Goal: Transaction & Acquisition: Purchase product/service

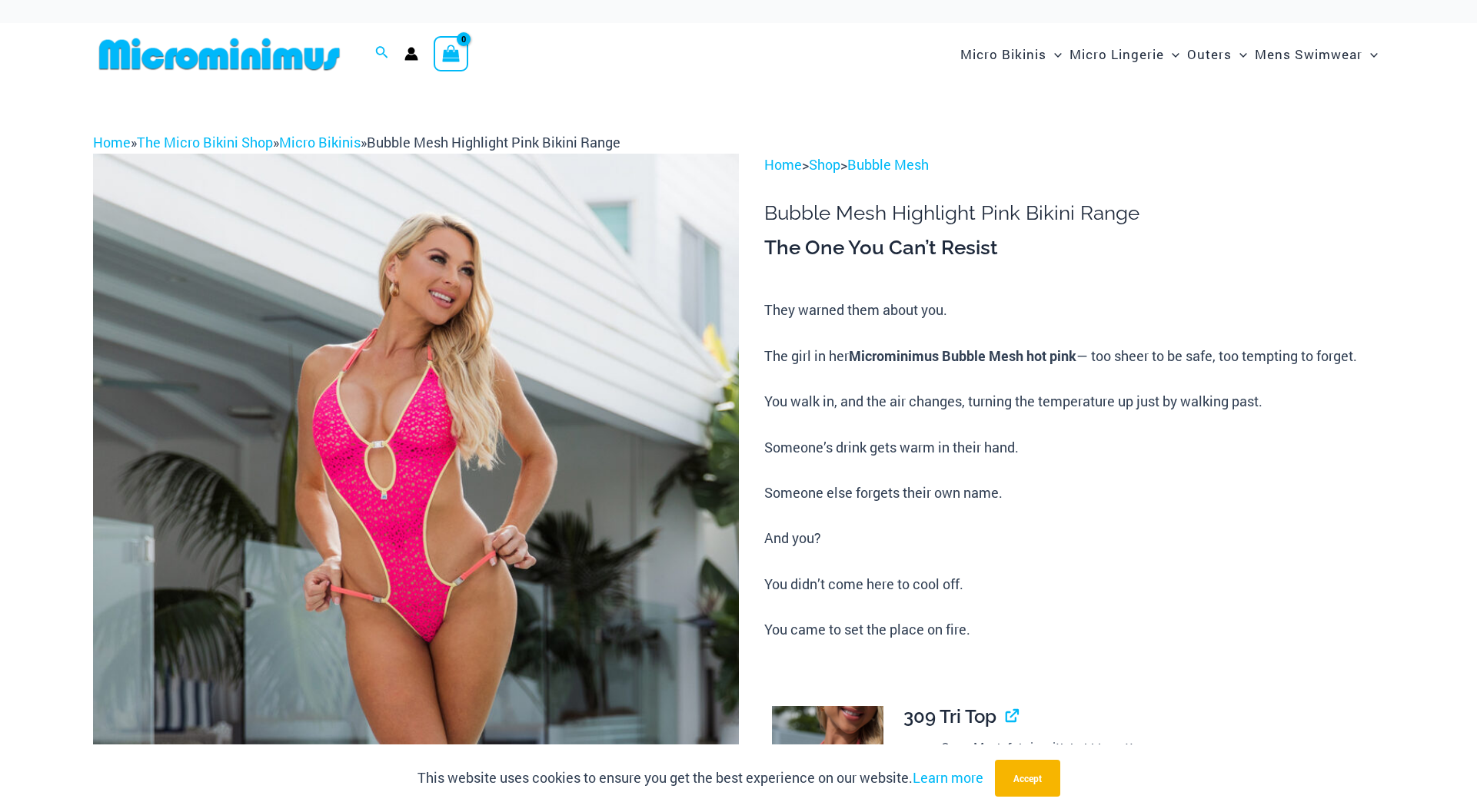
type input "**********"
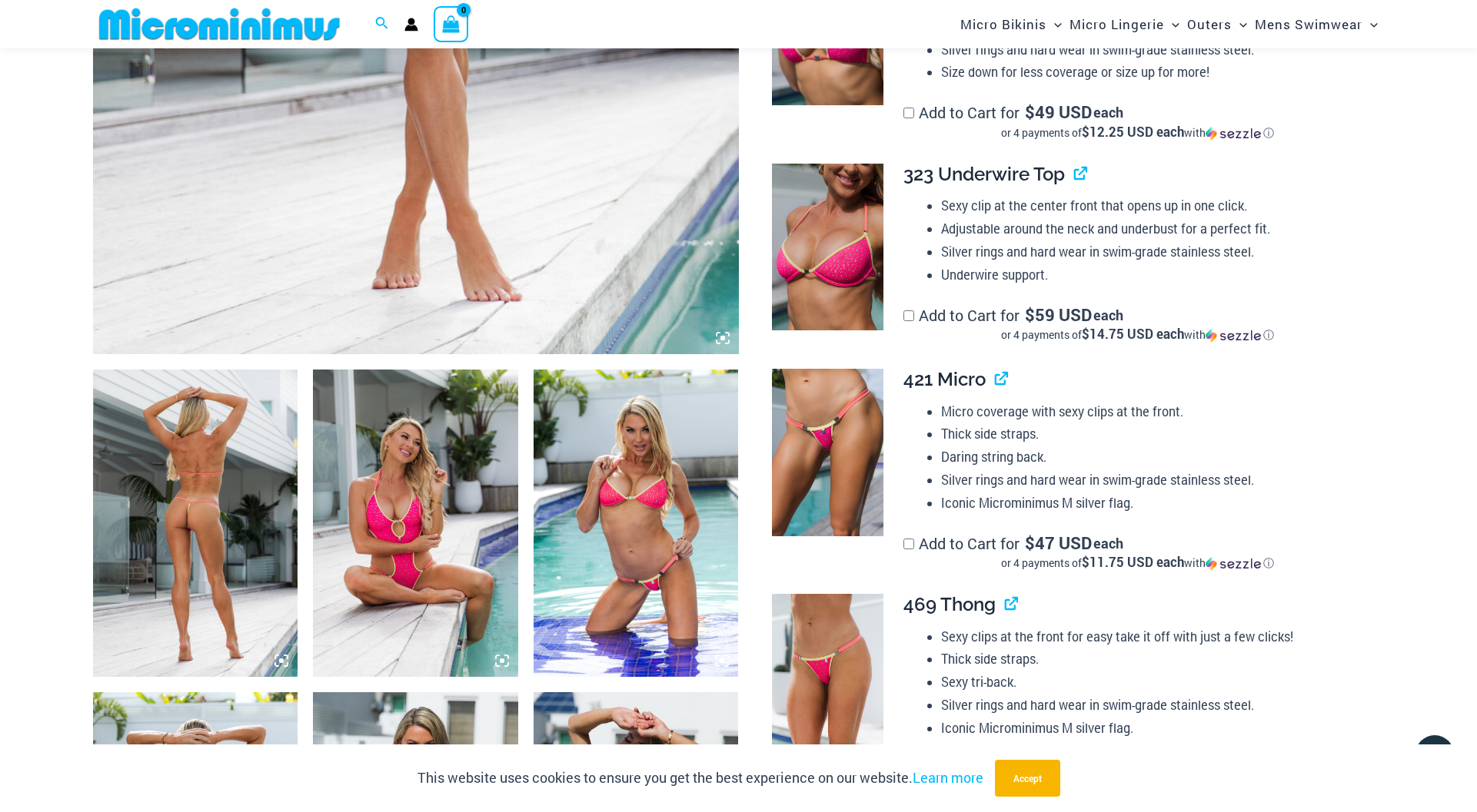
scroll to position [932, 0]
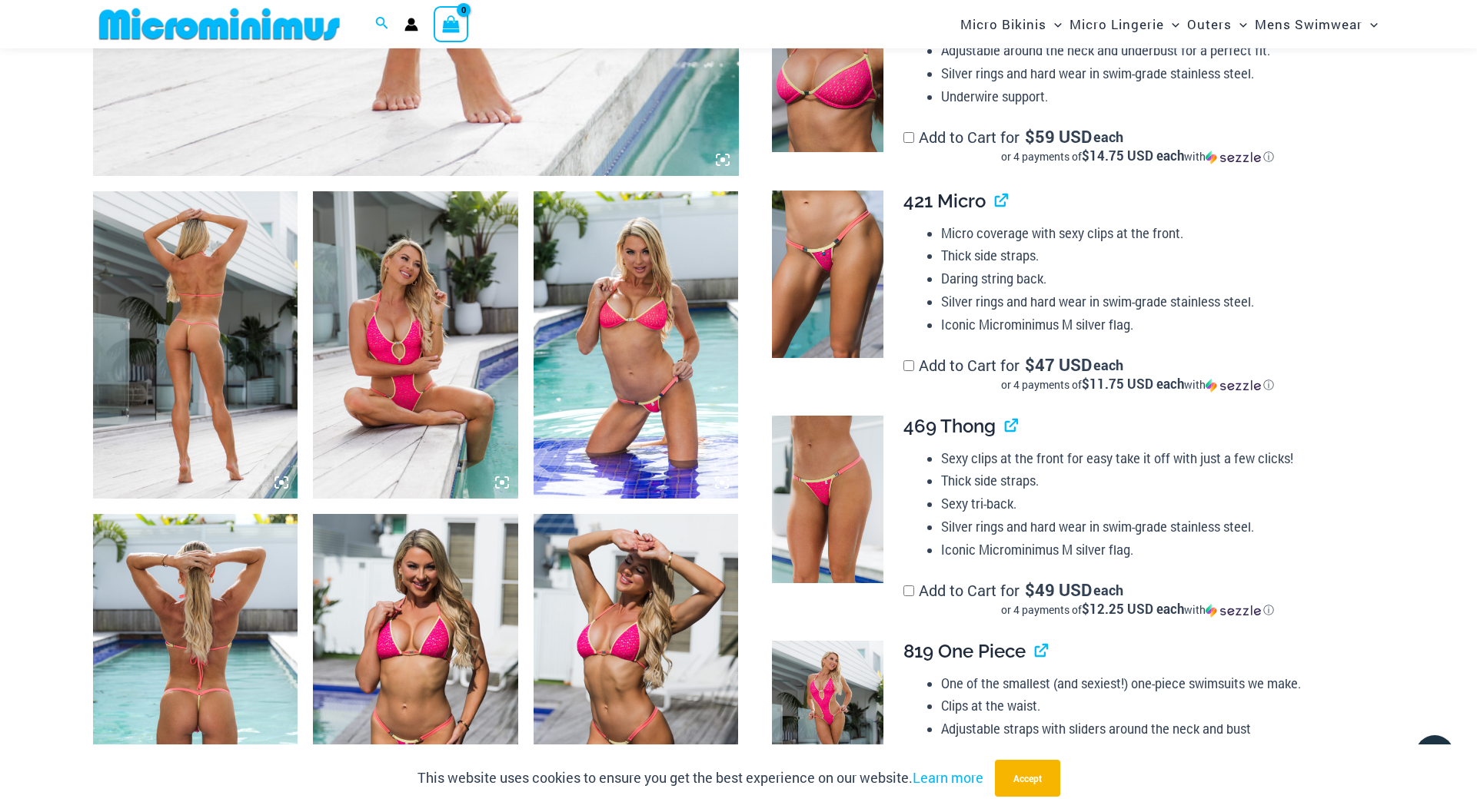
click at [207, 310] on img at bounding box center [195, 345] width 205 height 307
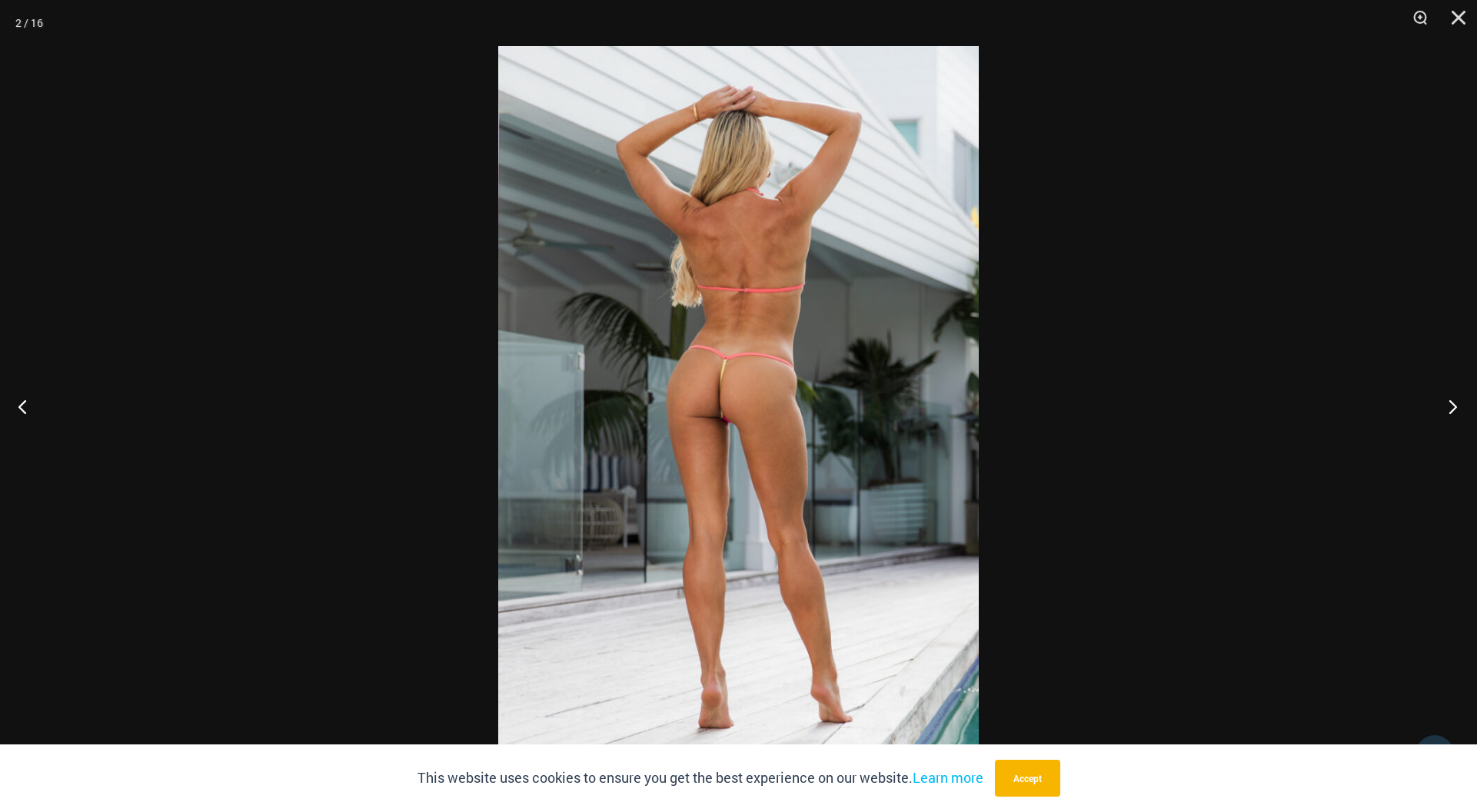
click at [1453, 401] on button "Next" at bounding box center [1448, 406] width 57 height 77
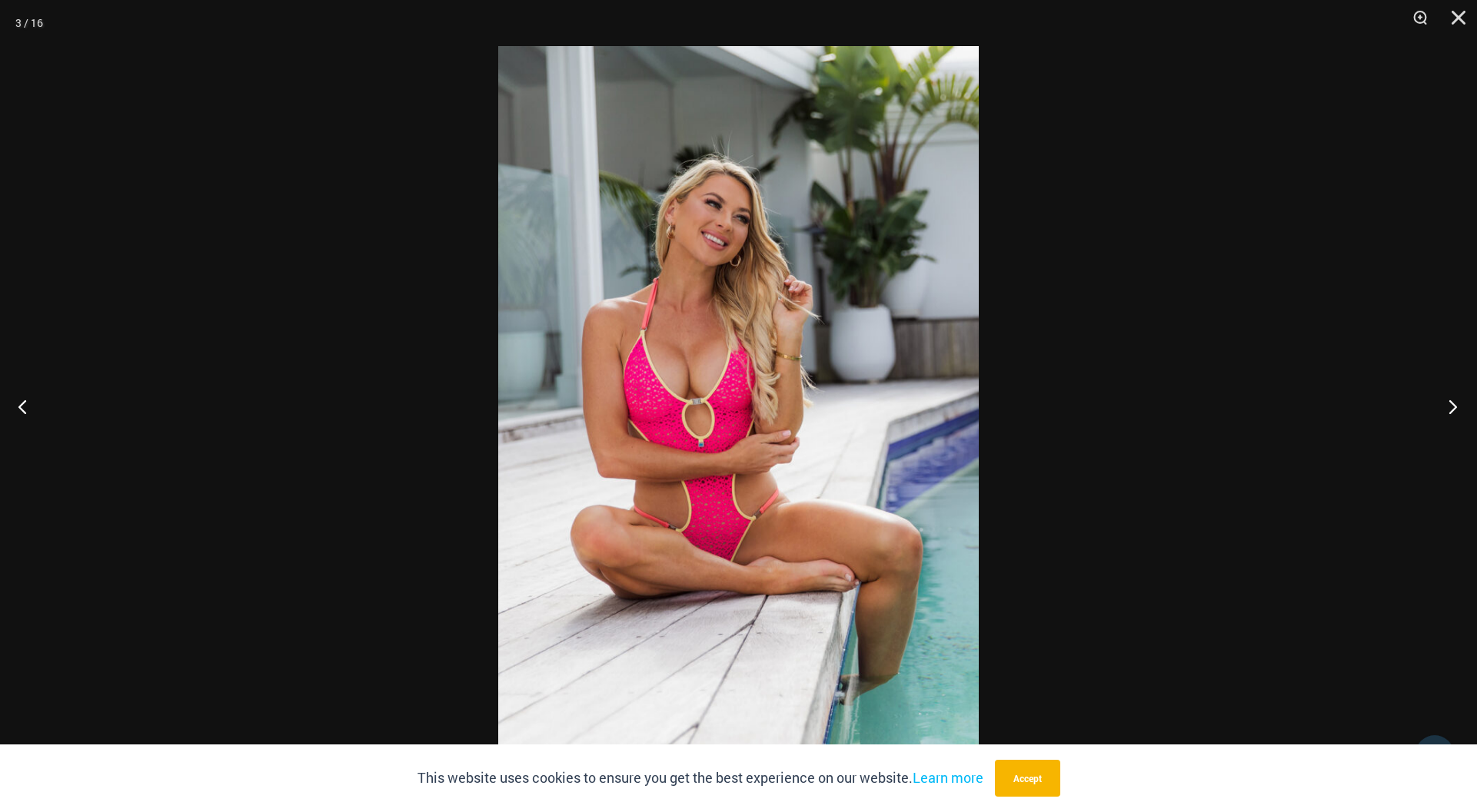
click at [1453, 401] on button "Next" at bounding box center [1448, 406] width 57 height 77
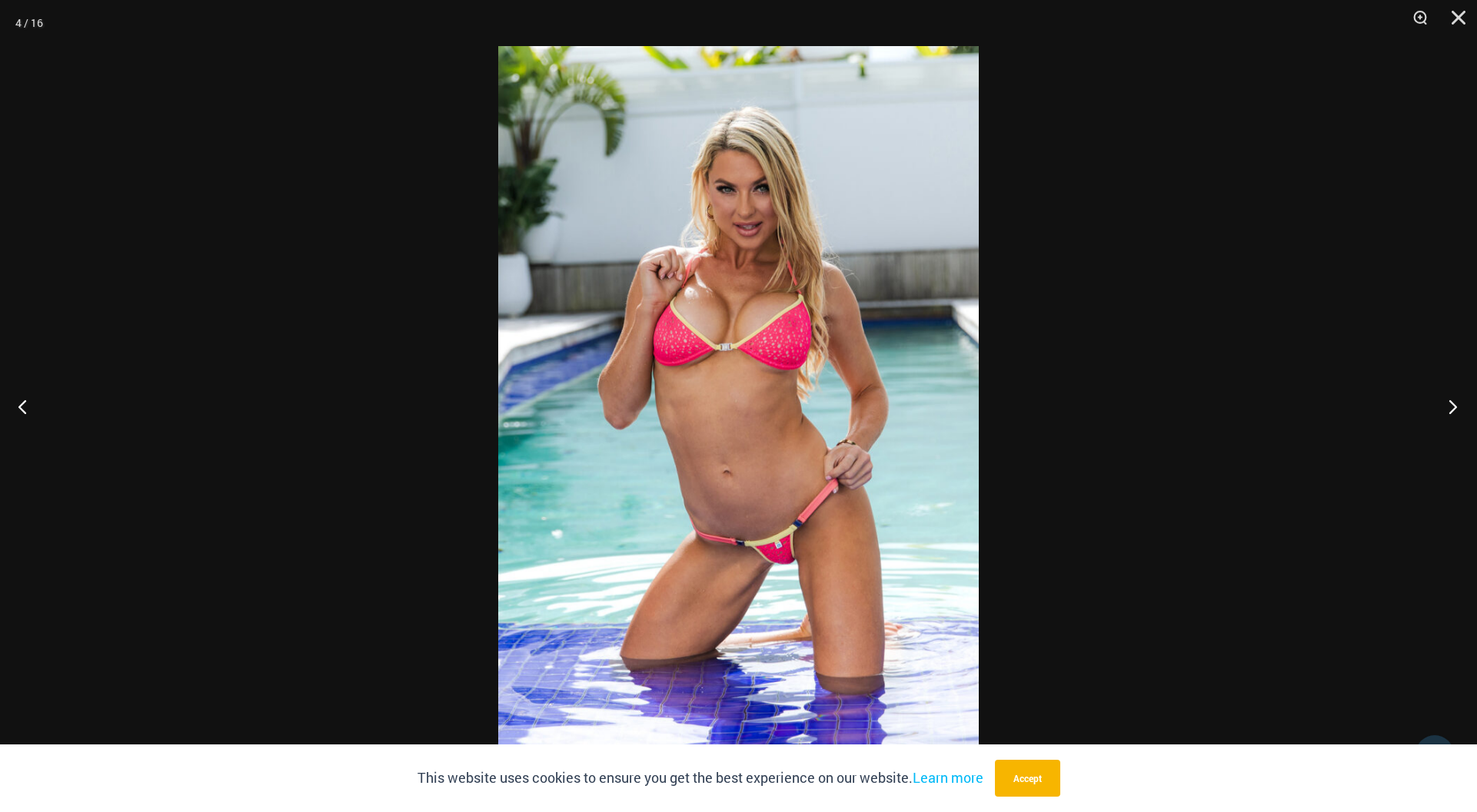
click at [1453, 401] on button "Next" at bounding box center [1448, 406] width 57 height 77
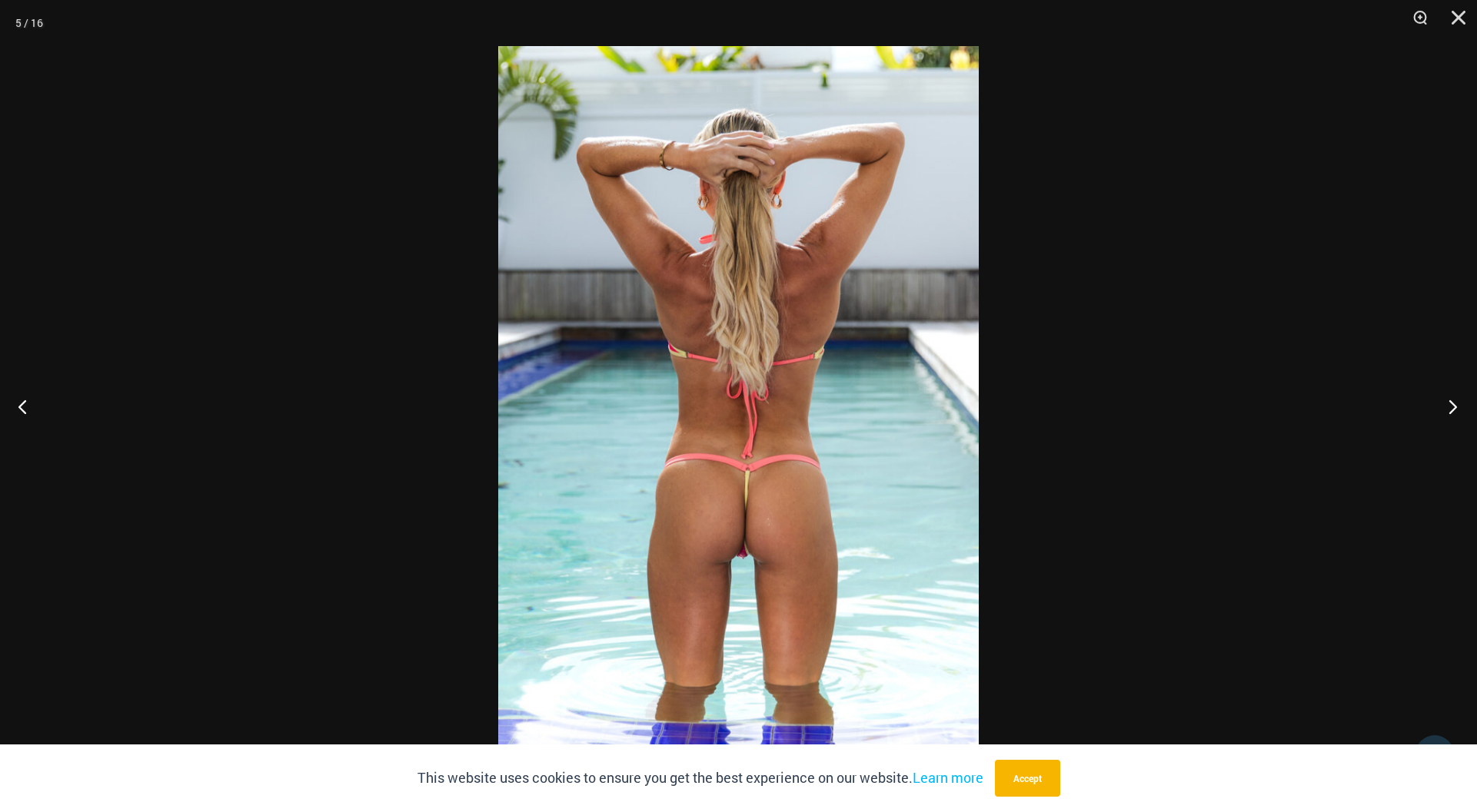
click at [1453, 401] on button "Next" at bounding box center [1448, 406] width 57 height 77
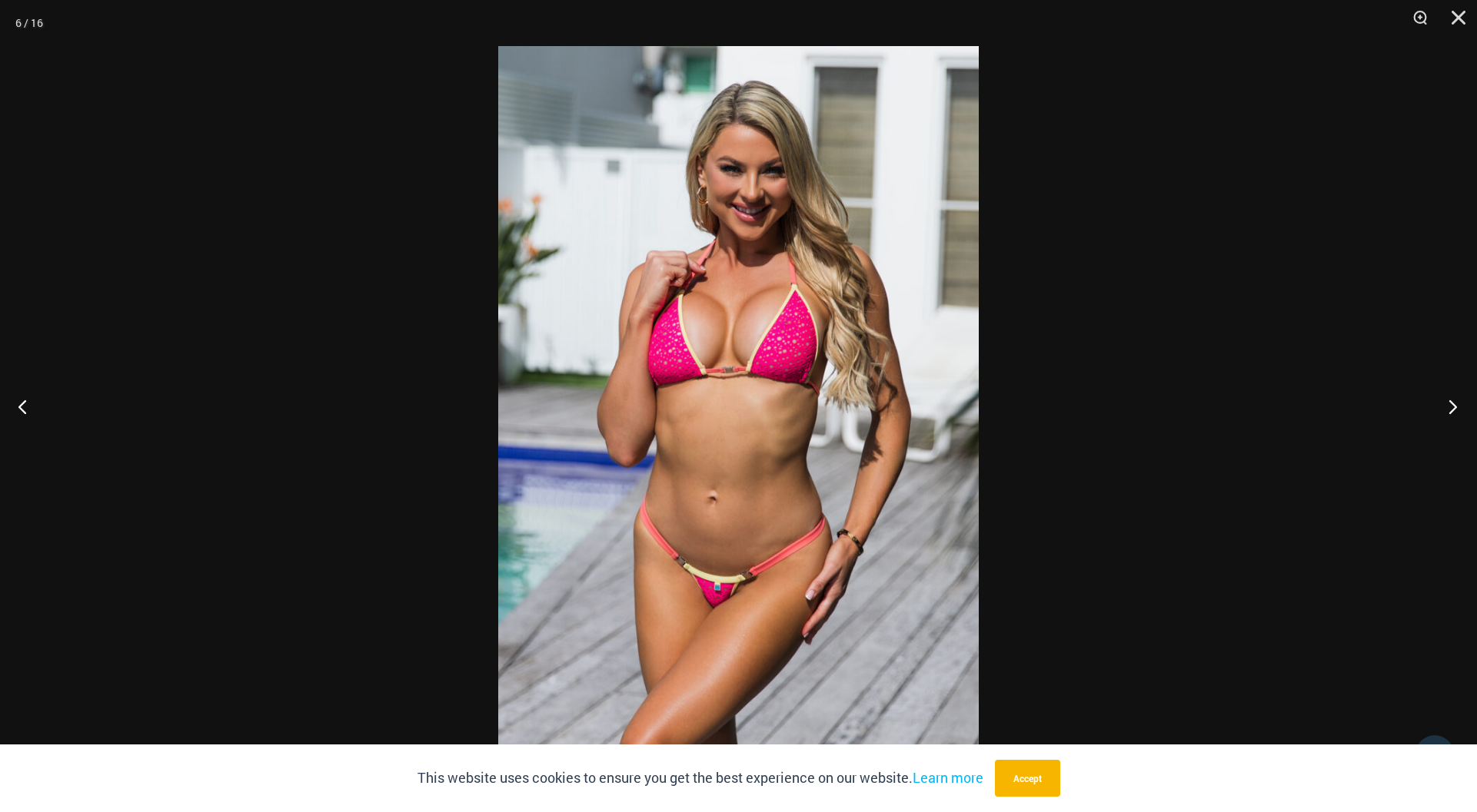
click at [1453, 401] on button "Next" at bounding box center [1448, 406] width 57 height 77
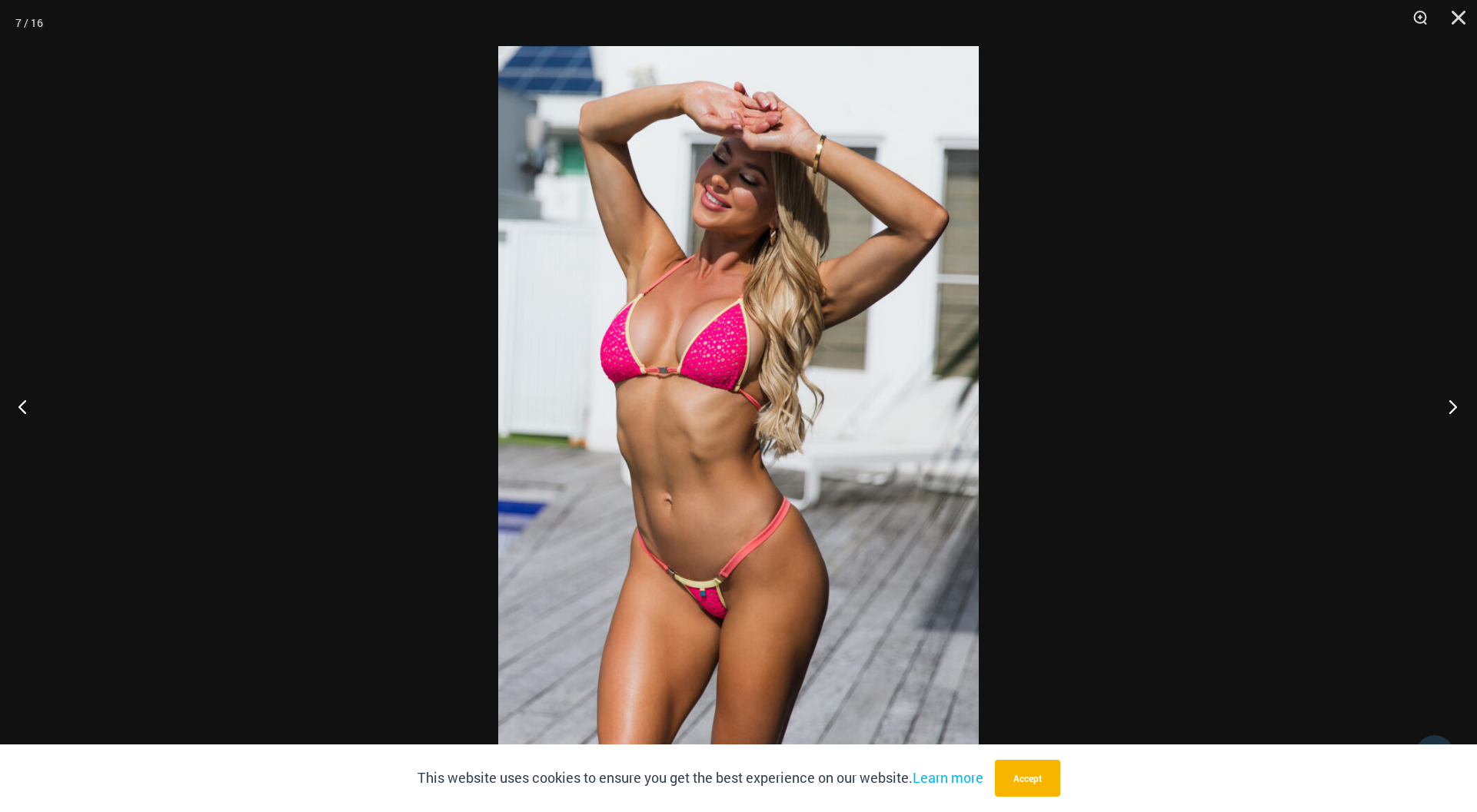
click at [1453, 401] on button "Next" at bounding box center [1448, 406] width 57 height 77
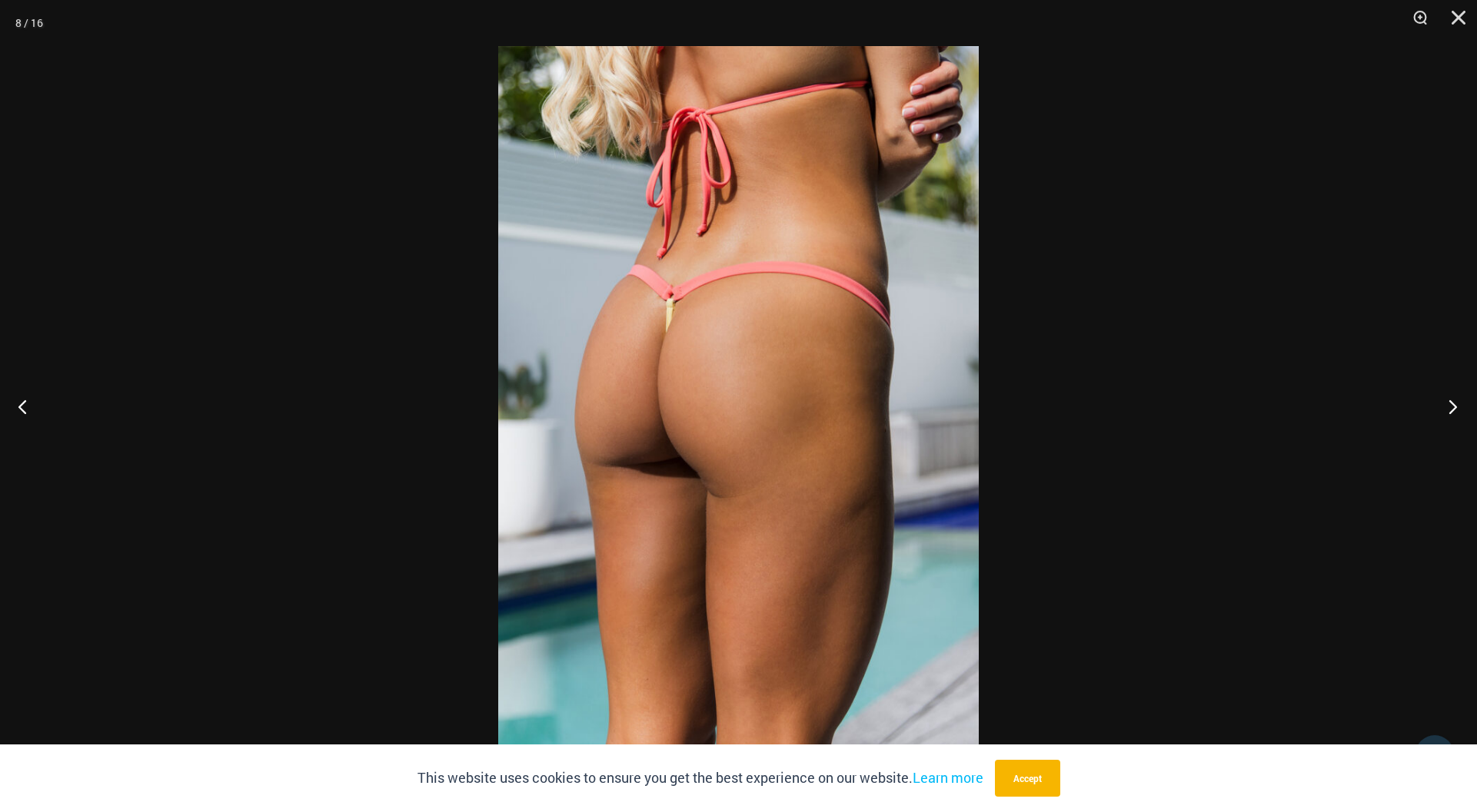
click at [1453, 401] on button "Next" at bounding box center [1448, 406] width 57 height 77
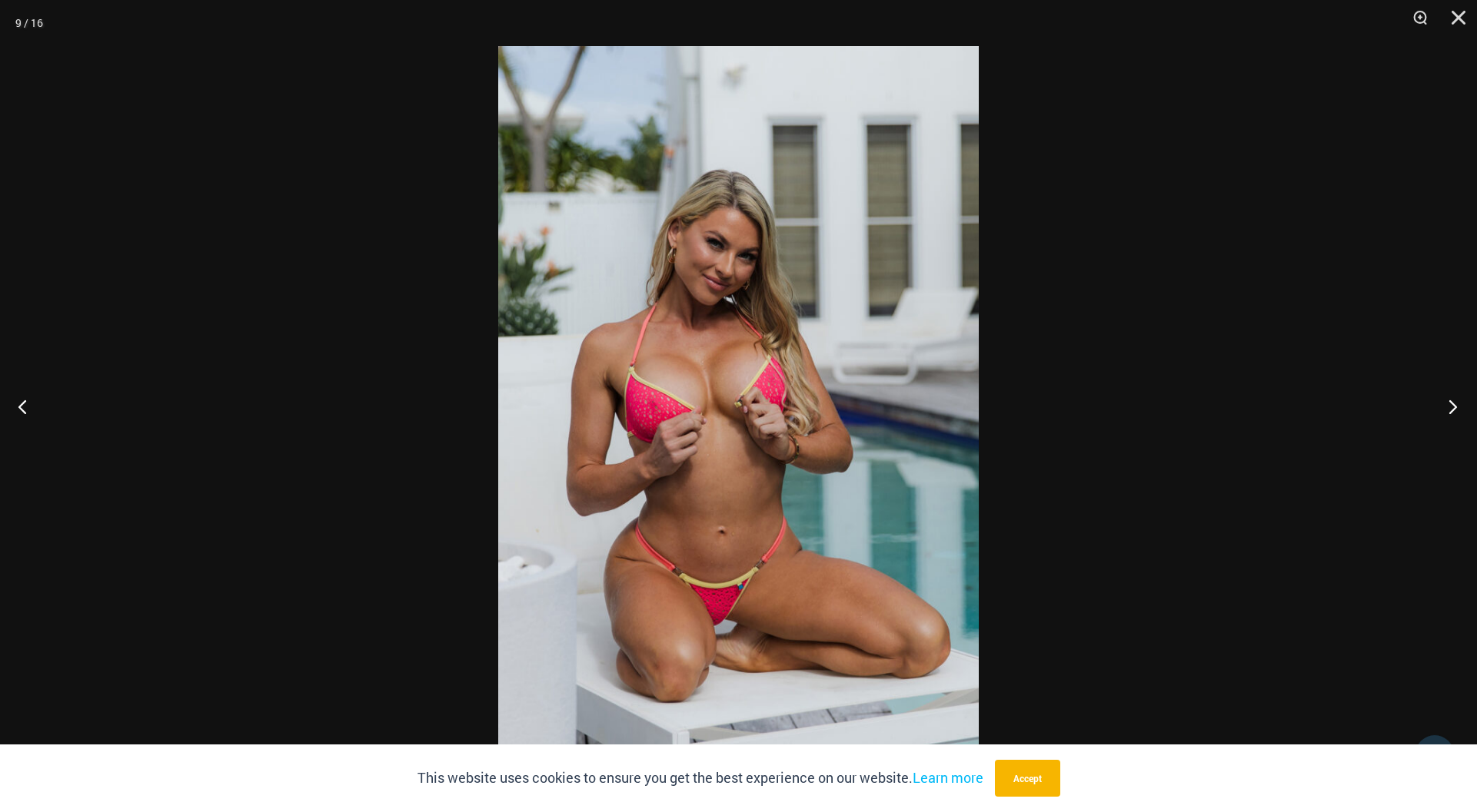
click at [1453, 401] on button "Next" at bounding box center [1448, 406] width 57 height 77
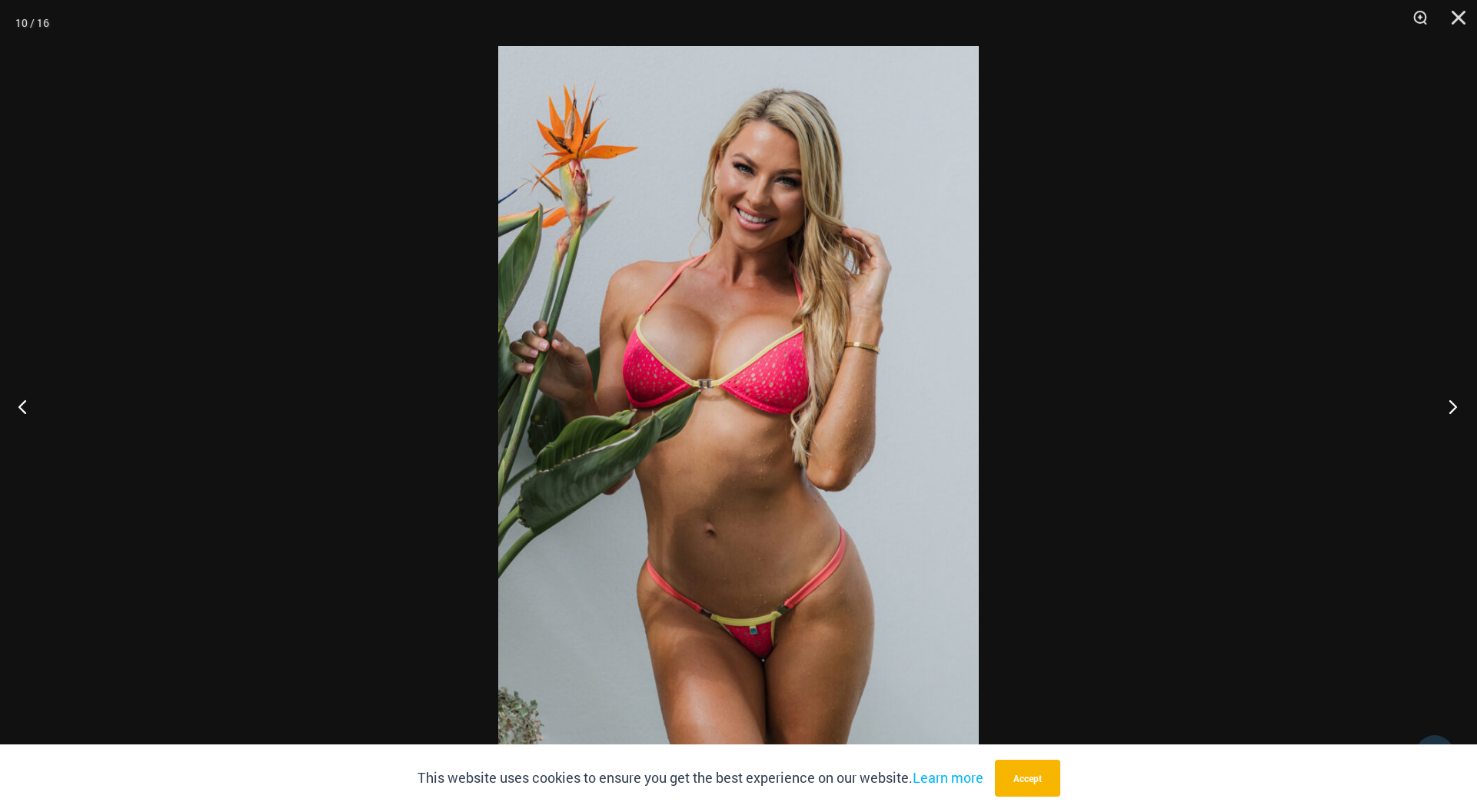
click at [1453, 401] on button "Next" at bounding box center [1448, 406] width 57 height 77
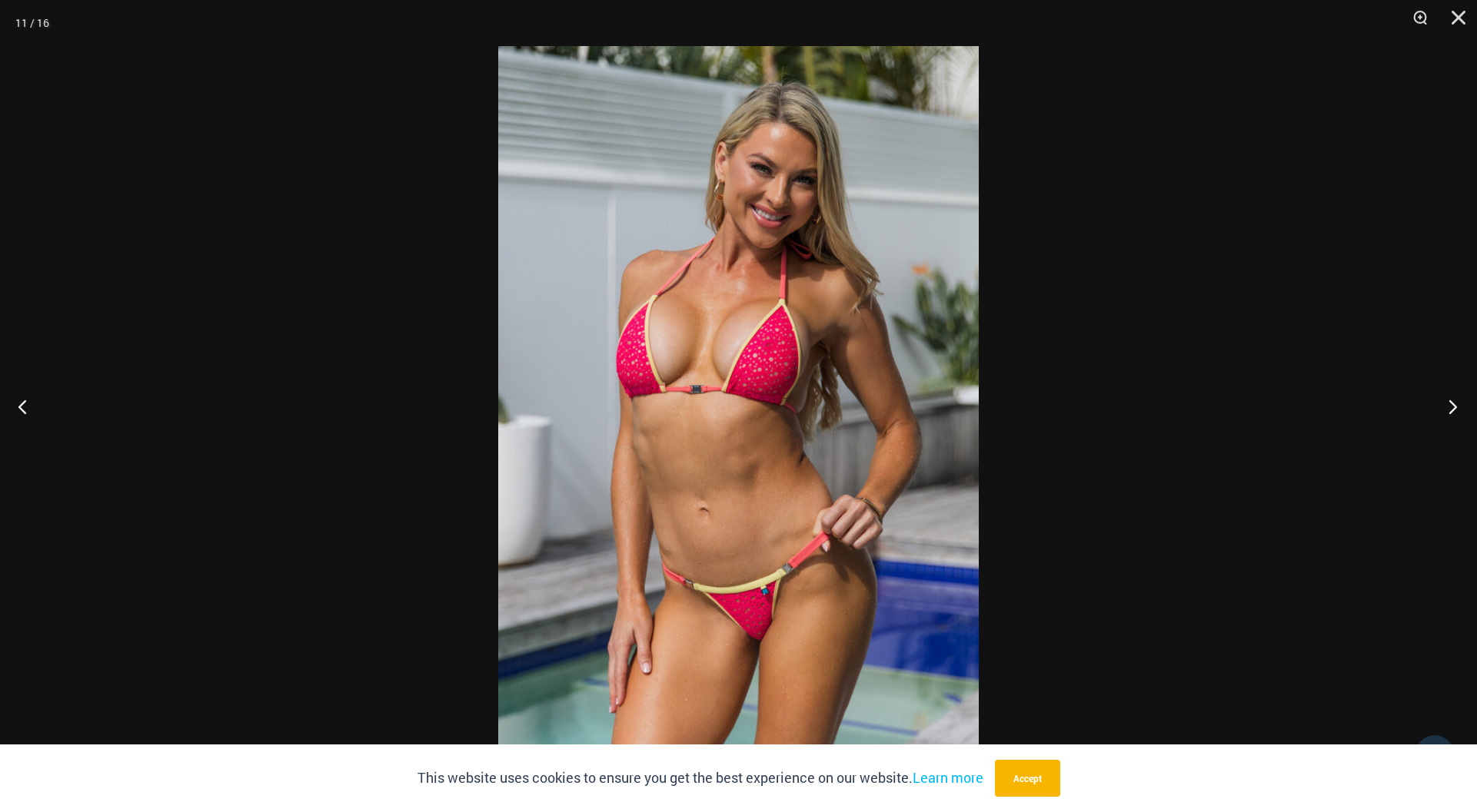
click at [1453, 401] on button "Next" at bounding box center [1448, 406] width 57 height 77
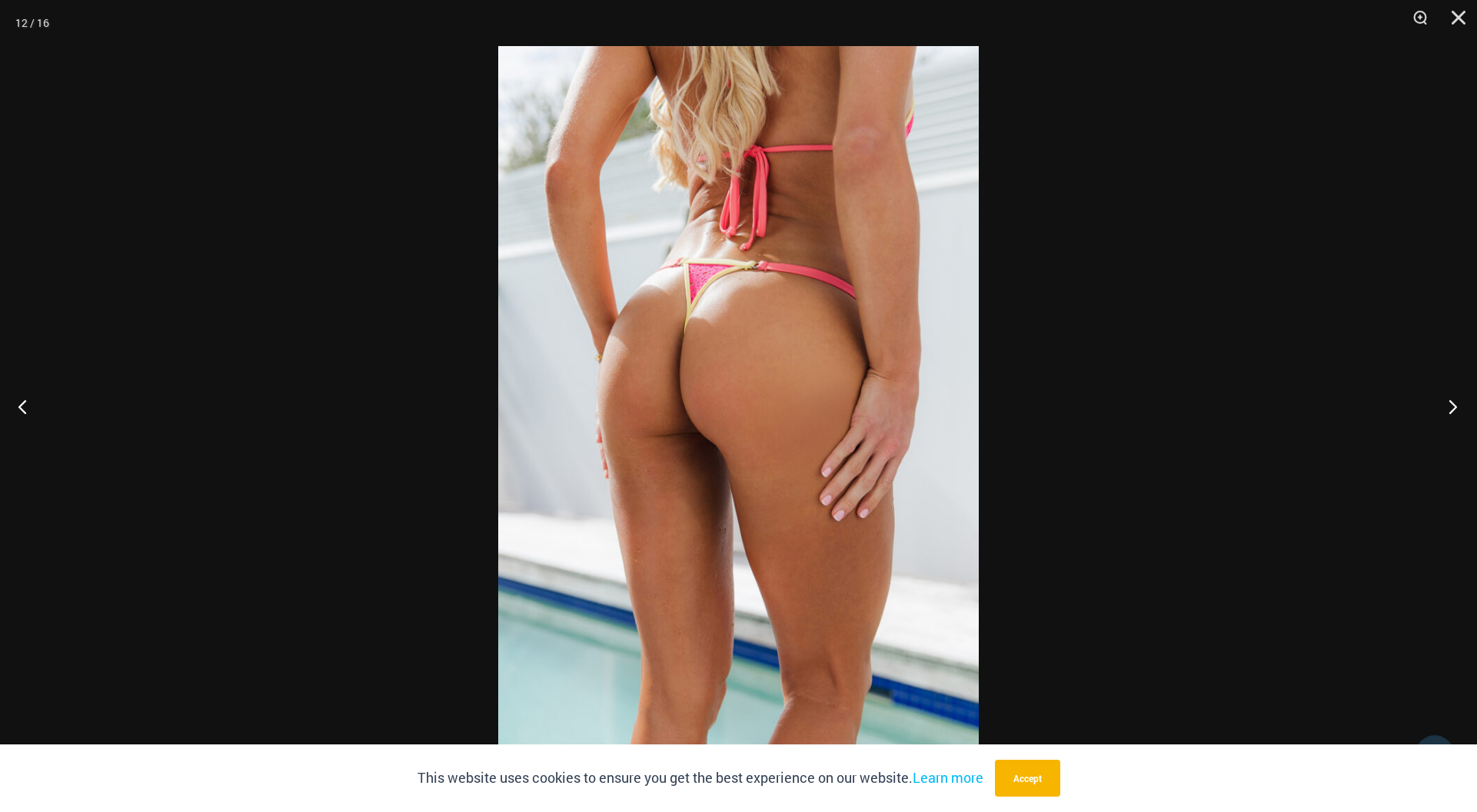
click at [1453, 401] on button "Next" at bounding box center [1448, 406] width 57 height 77
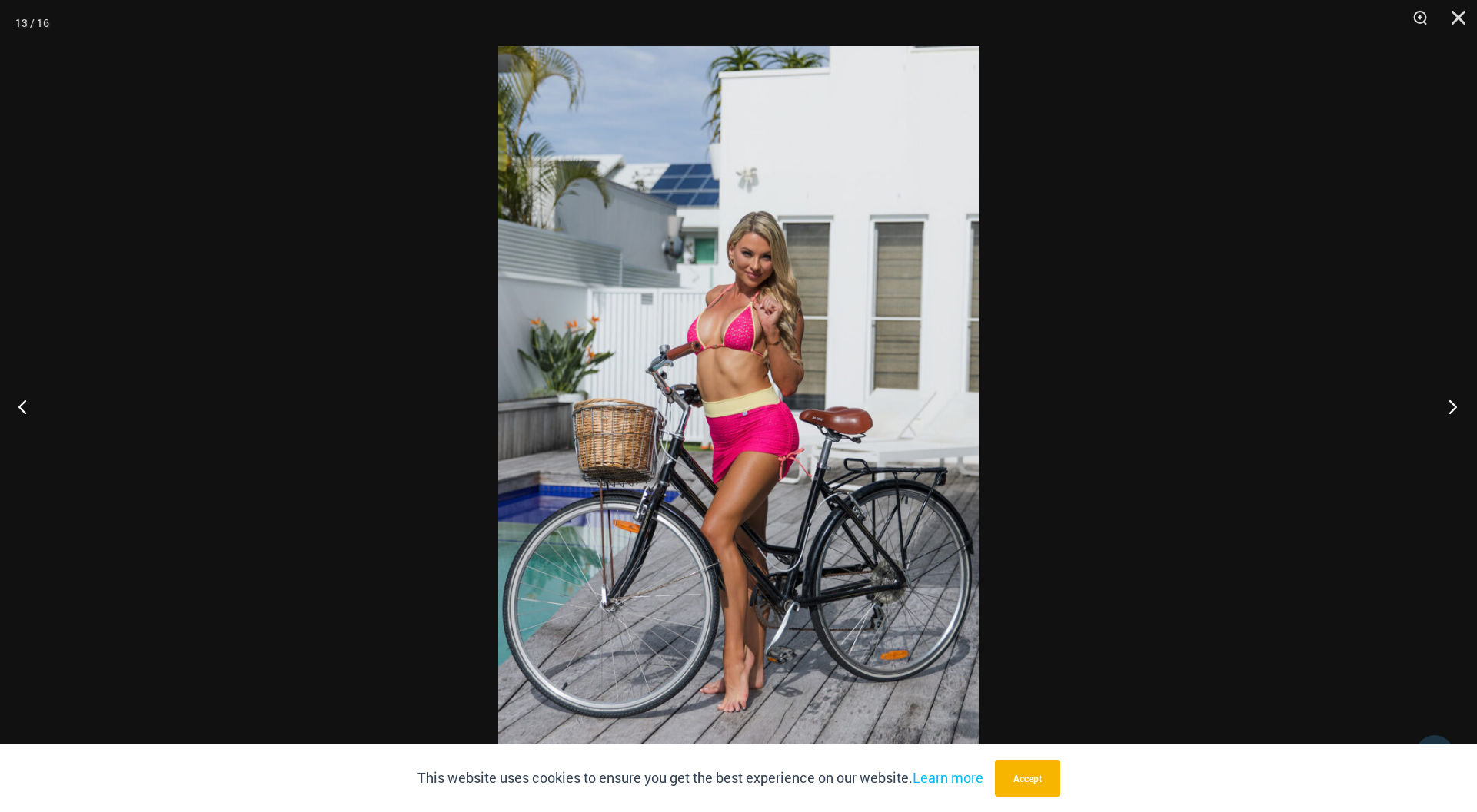
click at [1453, 401] on button "Next" at bounding box center [1448, 406] width 57 height 77
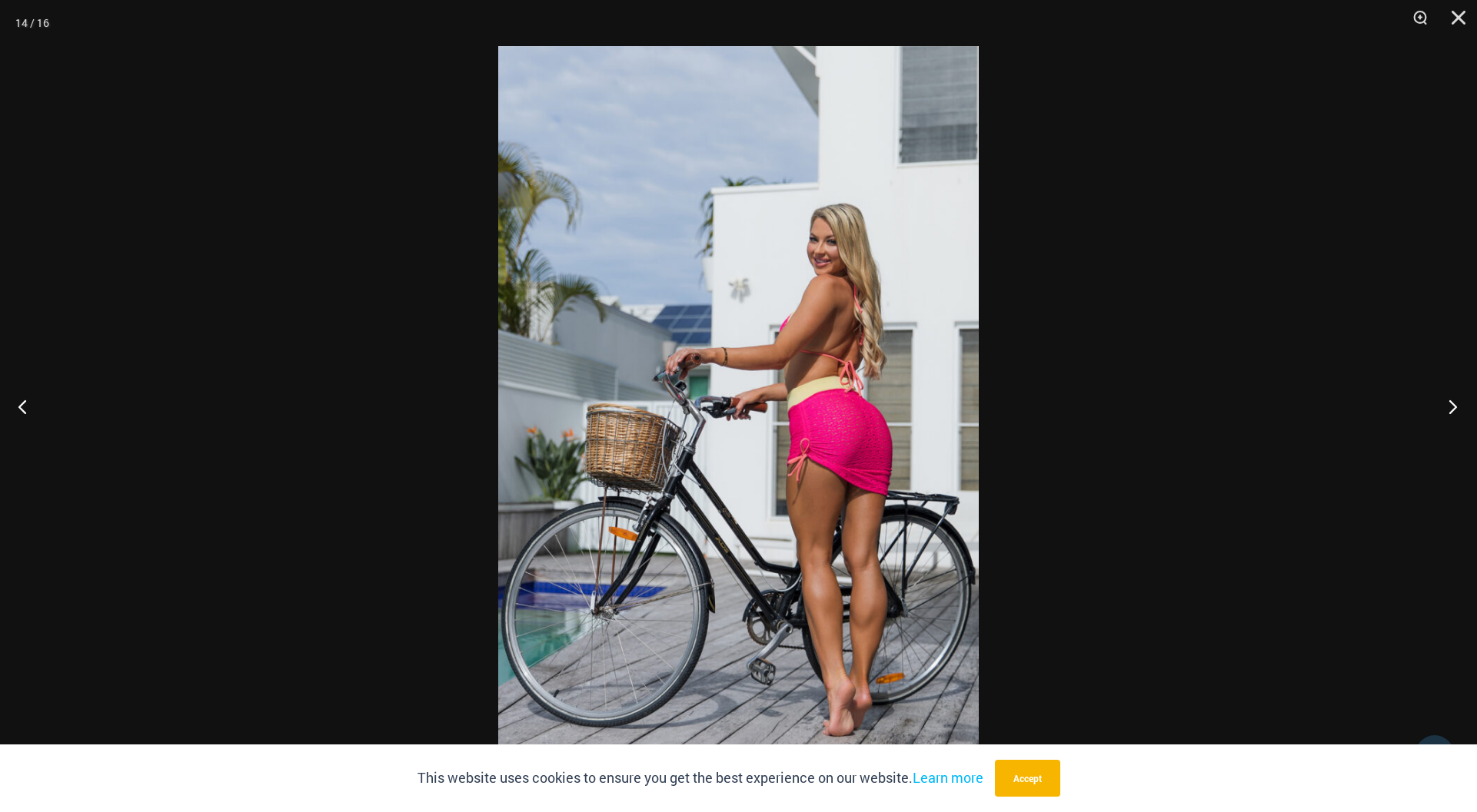
click at [1453, 401] on button "Next" at bounding box center [1448, 406] width 57 height 77
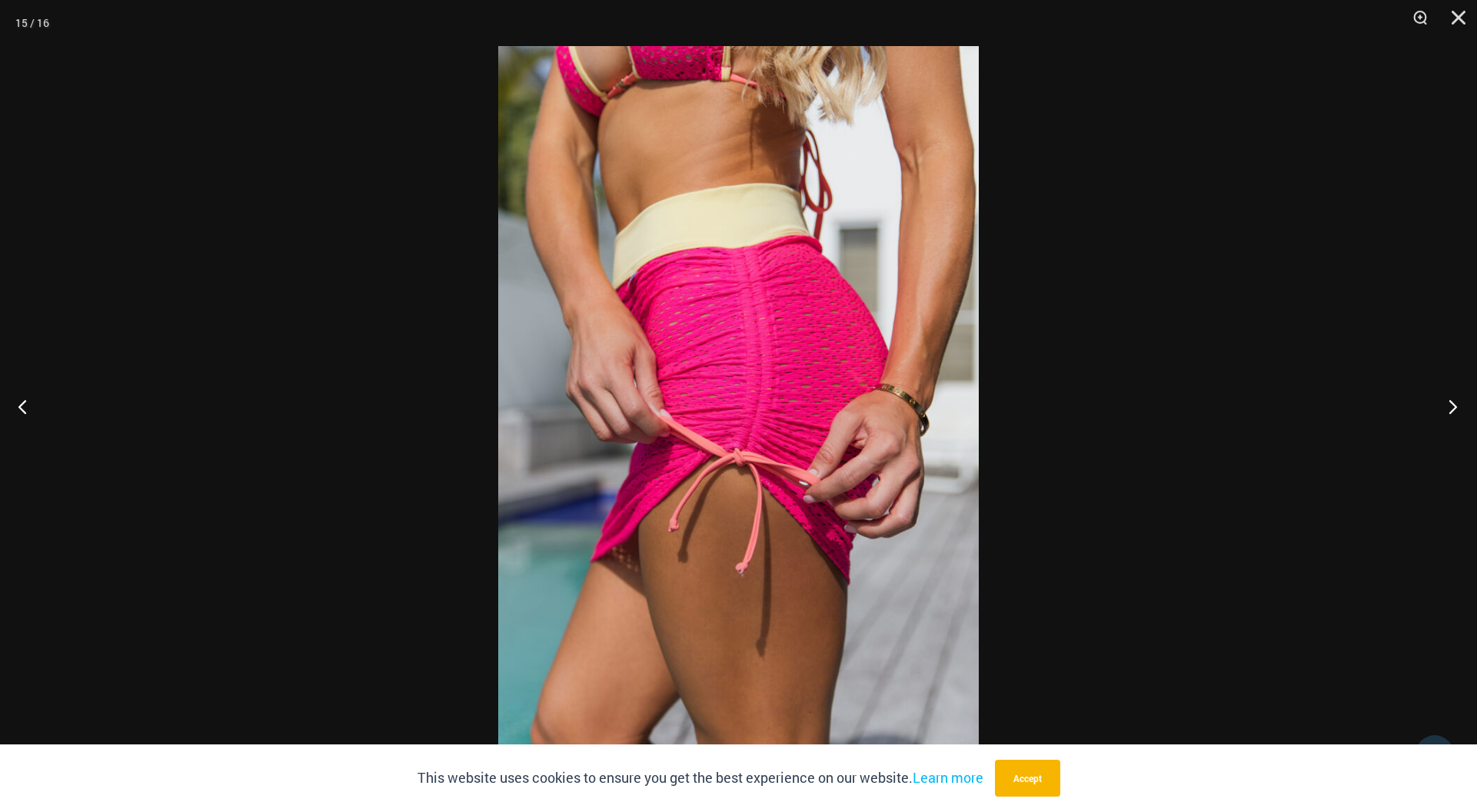
click at [1453, 401] on button "Next" at bounding box center [1448, 406] width 57 height 77
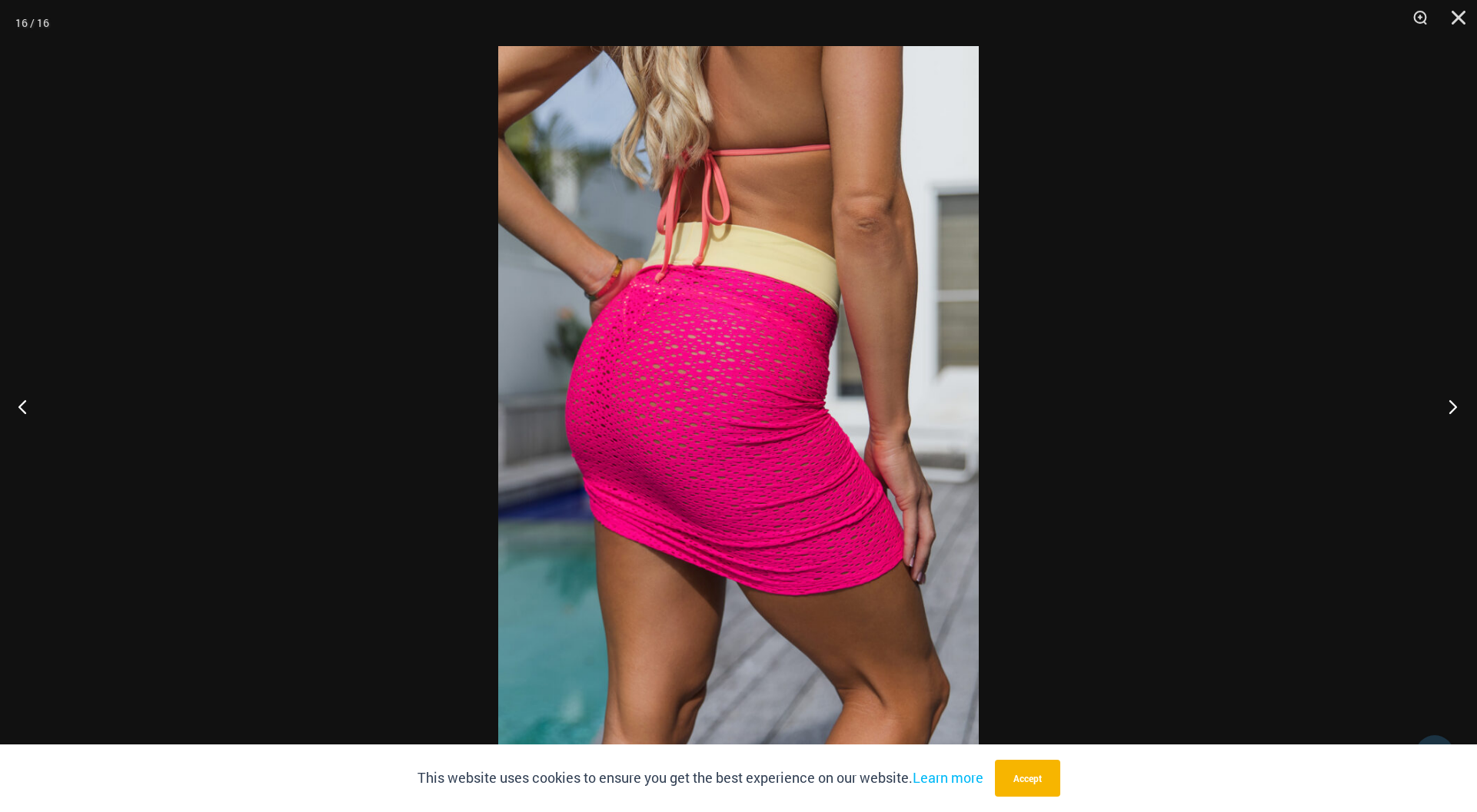
click at [1453, 401] on button "Next" at bounding box center [1448, 406] width 57 height 77
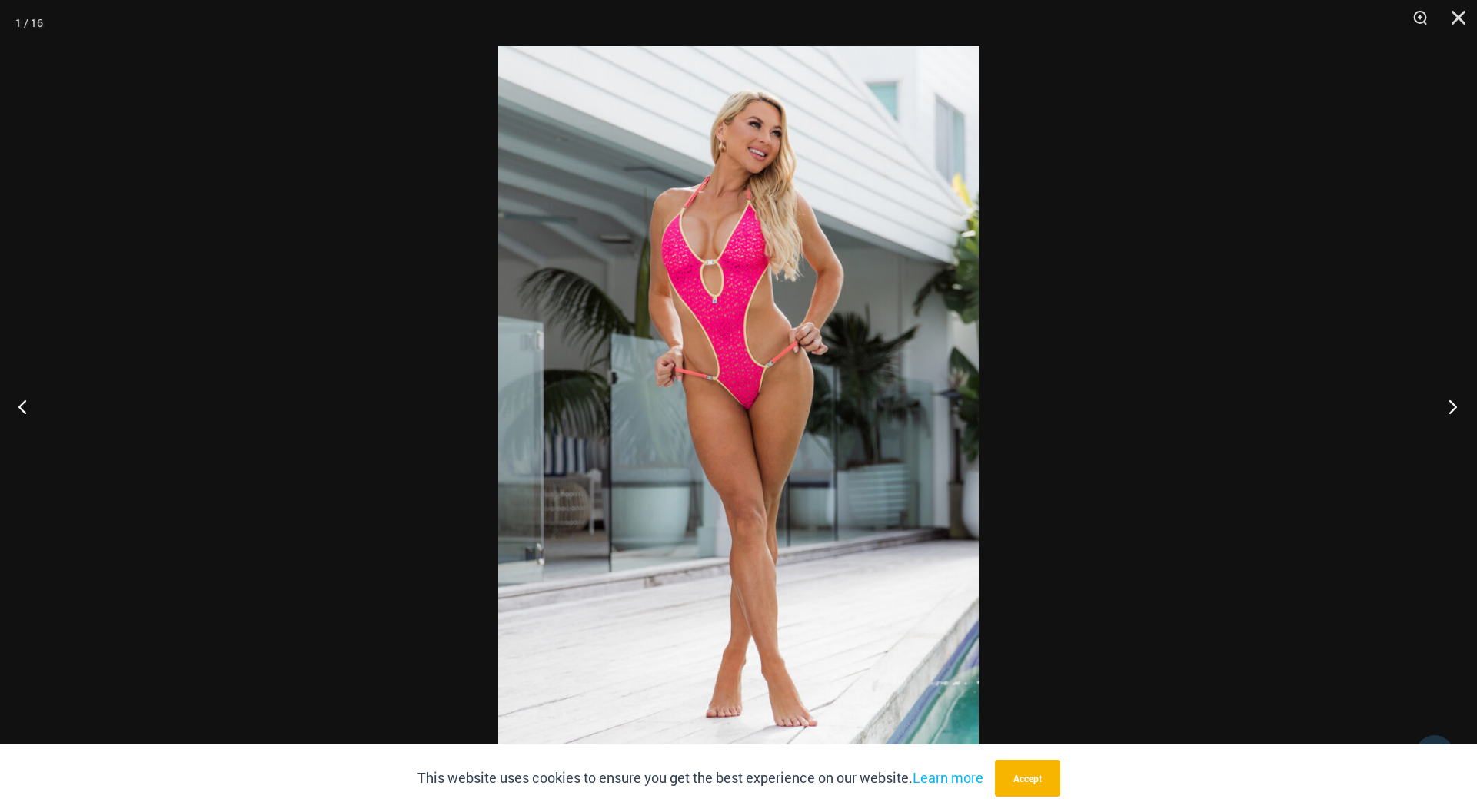
click at [1453, 401] on button "Next" at bounding box center [1448, 406] width 57 height 77
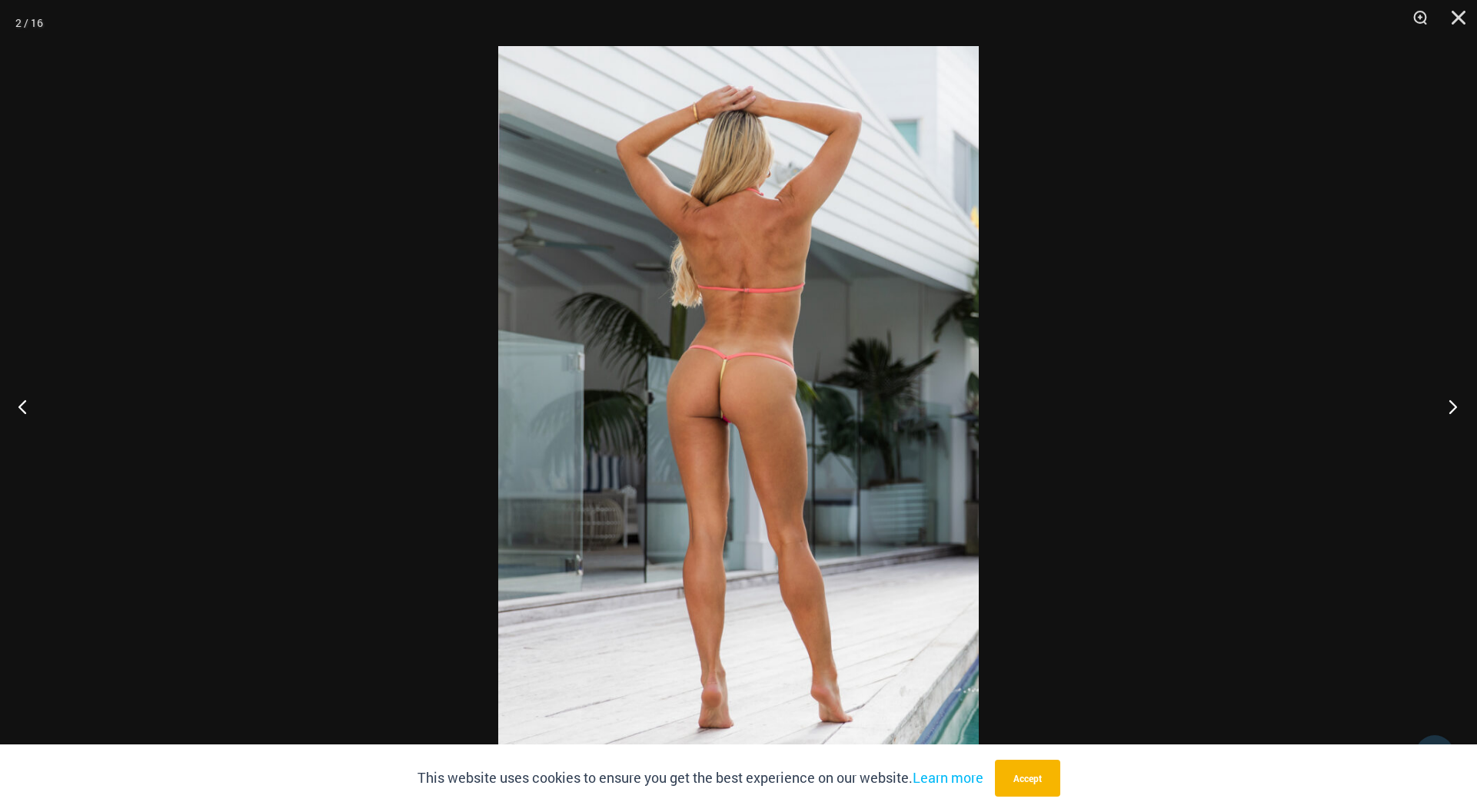
click at [1453, 401] on button "Next" at bounding box center [1448, 406] width 57 height 77
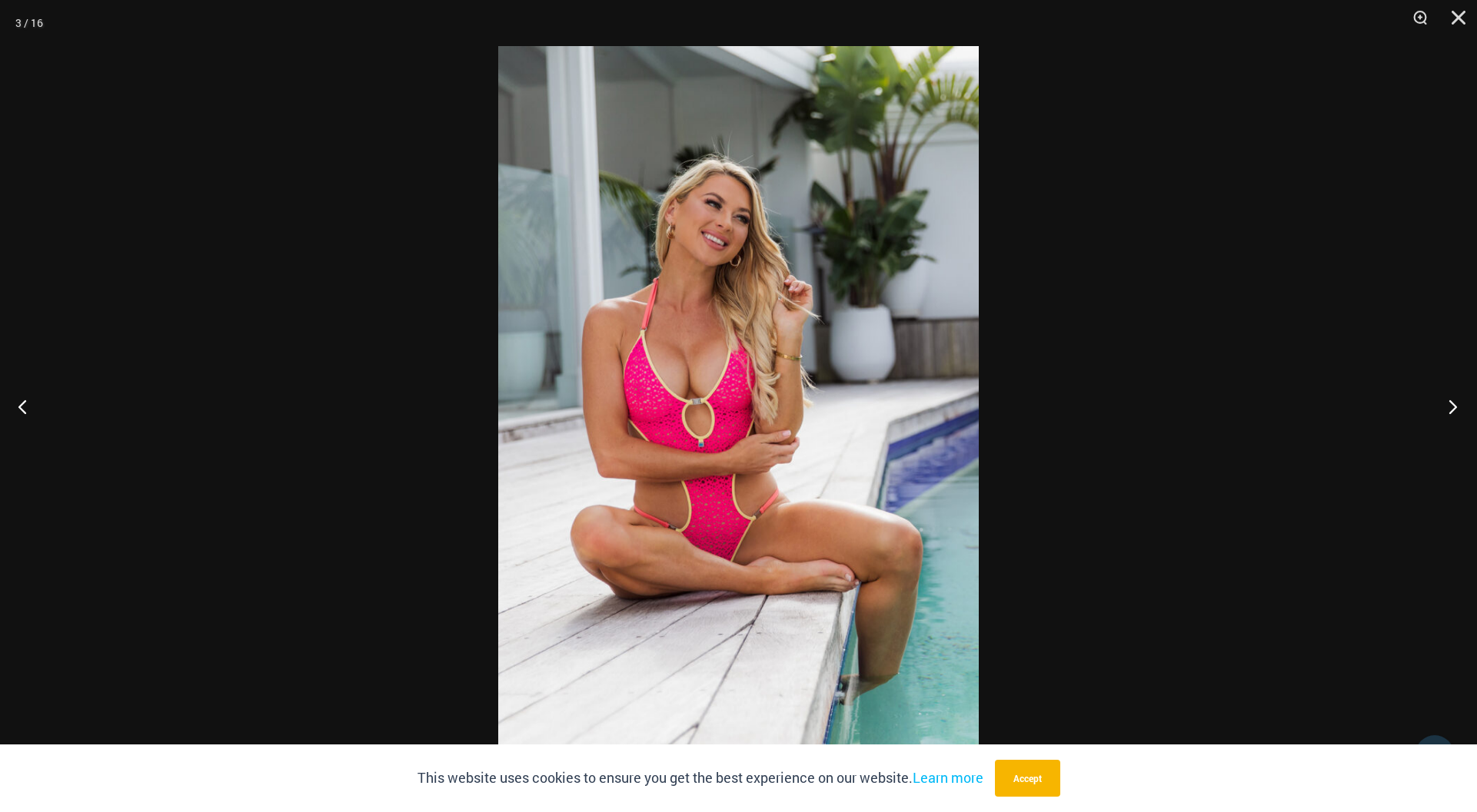
click at [1453, 401] on button "Next" at bounding box center [1448, 406] width 57 height 77
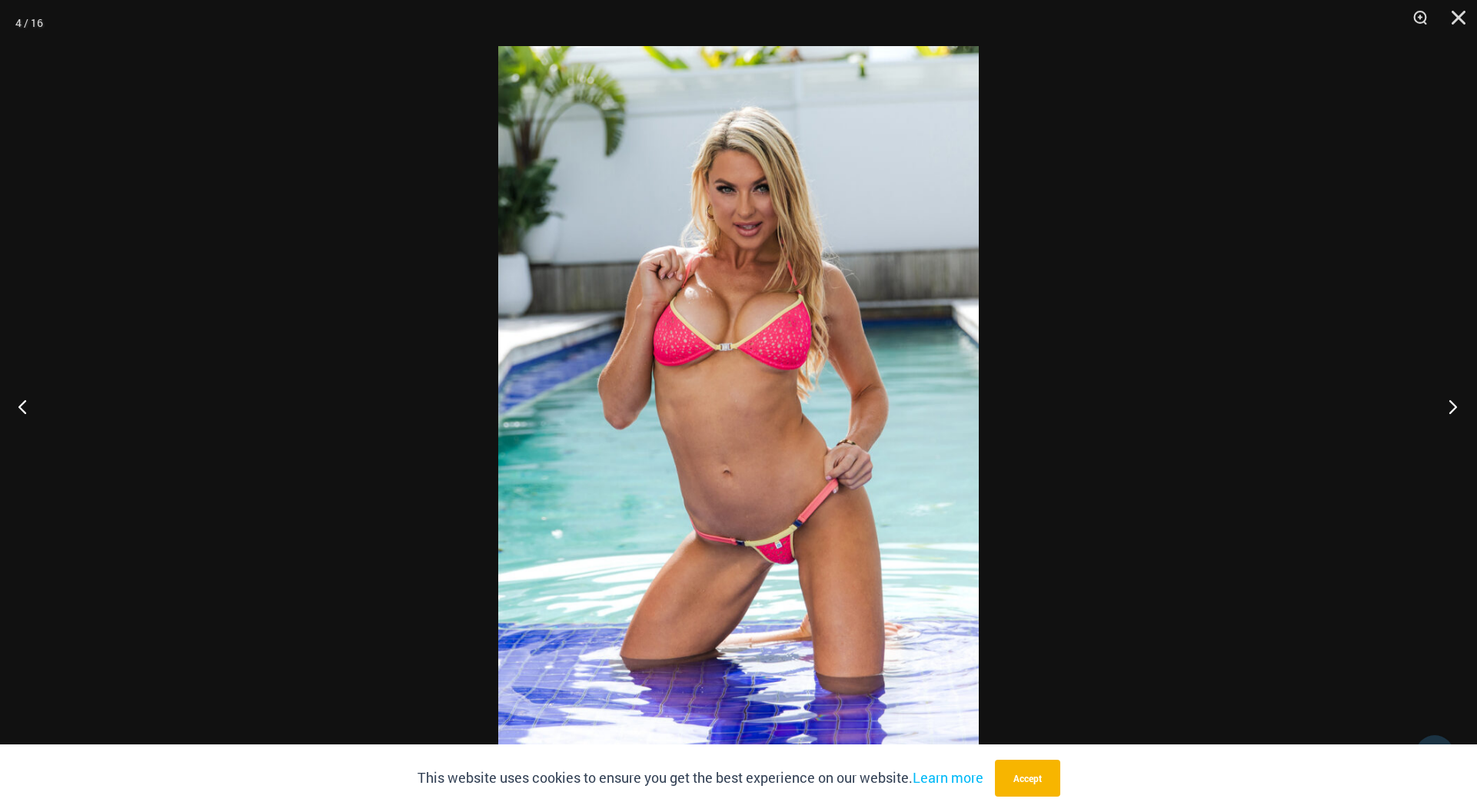
click at [1453, 401] on button "Next" at bounding box center [1448, 406] width 57 height 77
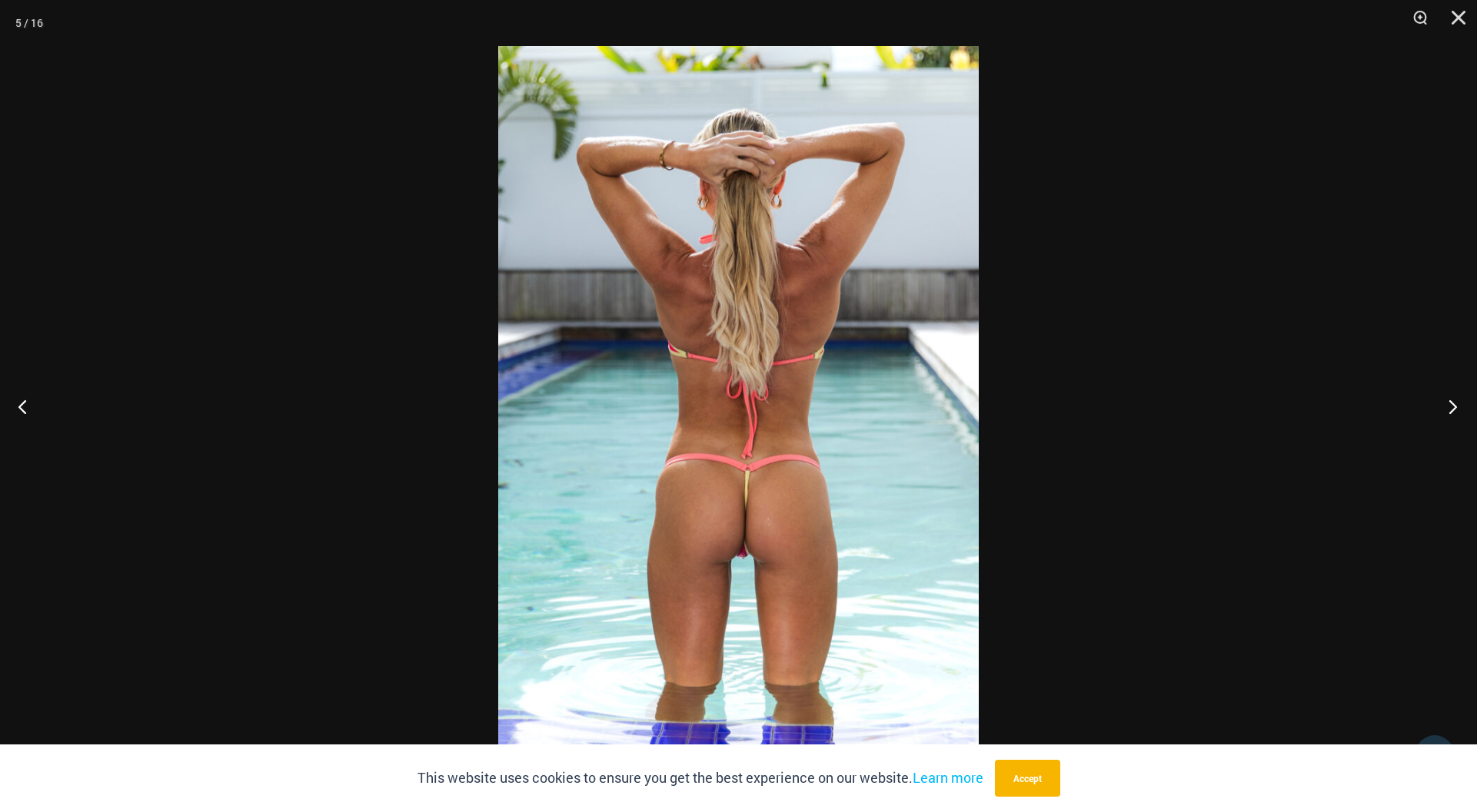
click at [1453, 401] on button "Next" at bounding box center [1448, 406] width 57 height 77
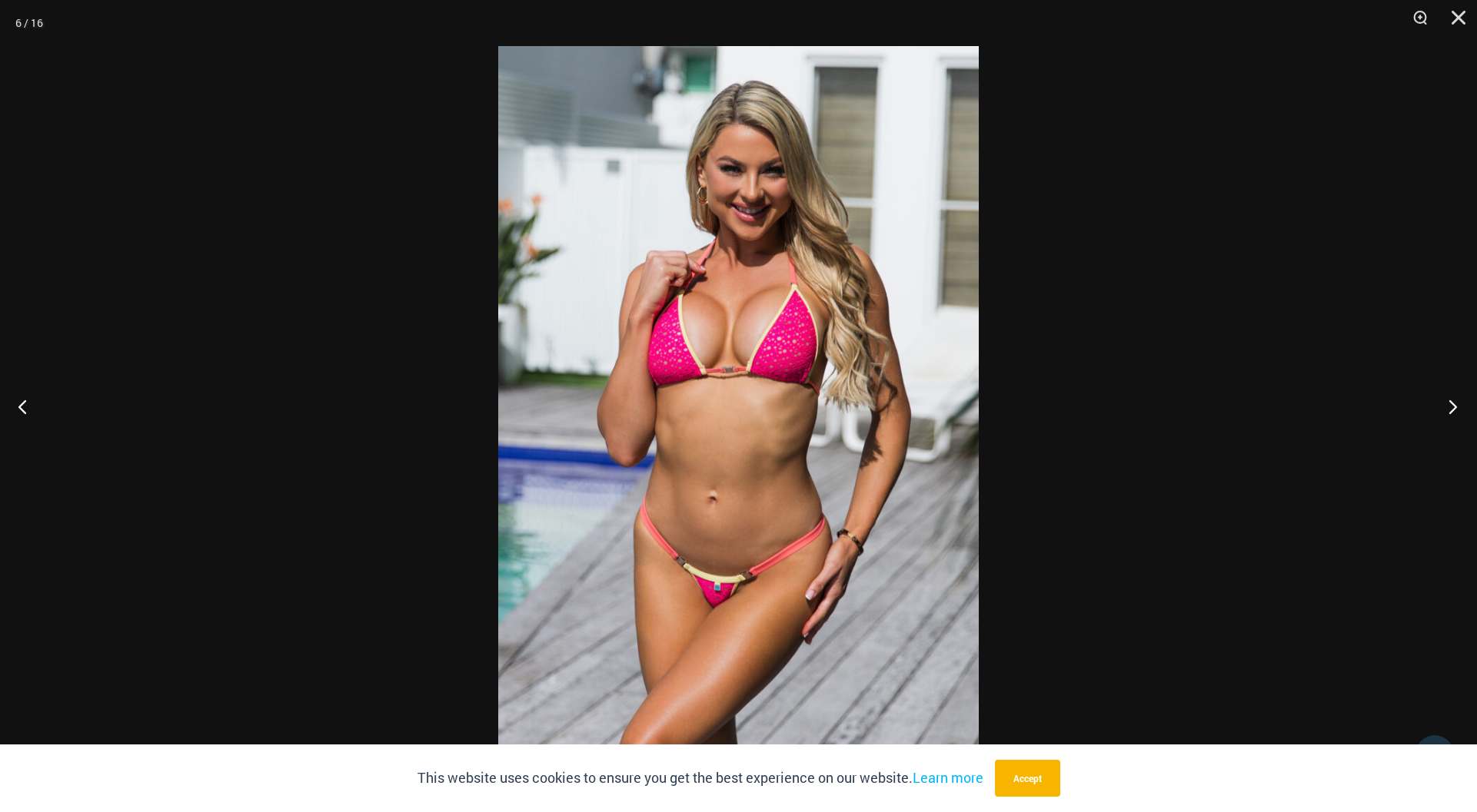
click at [1453, 401] on button "Next" at bounding box center [1448, 406] width 57 height 77
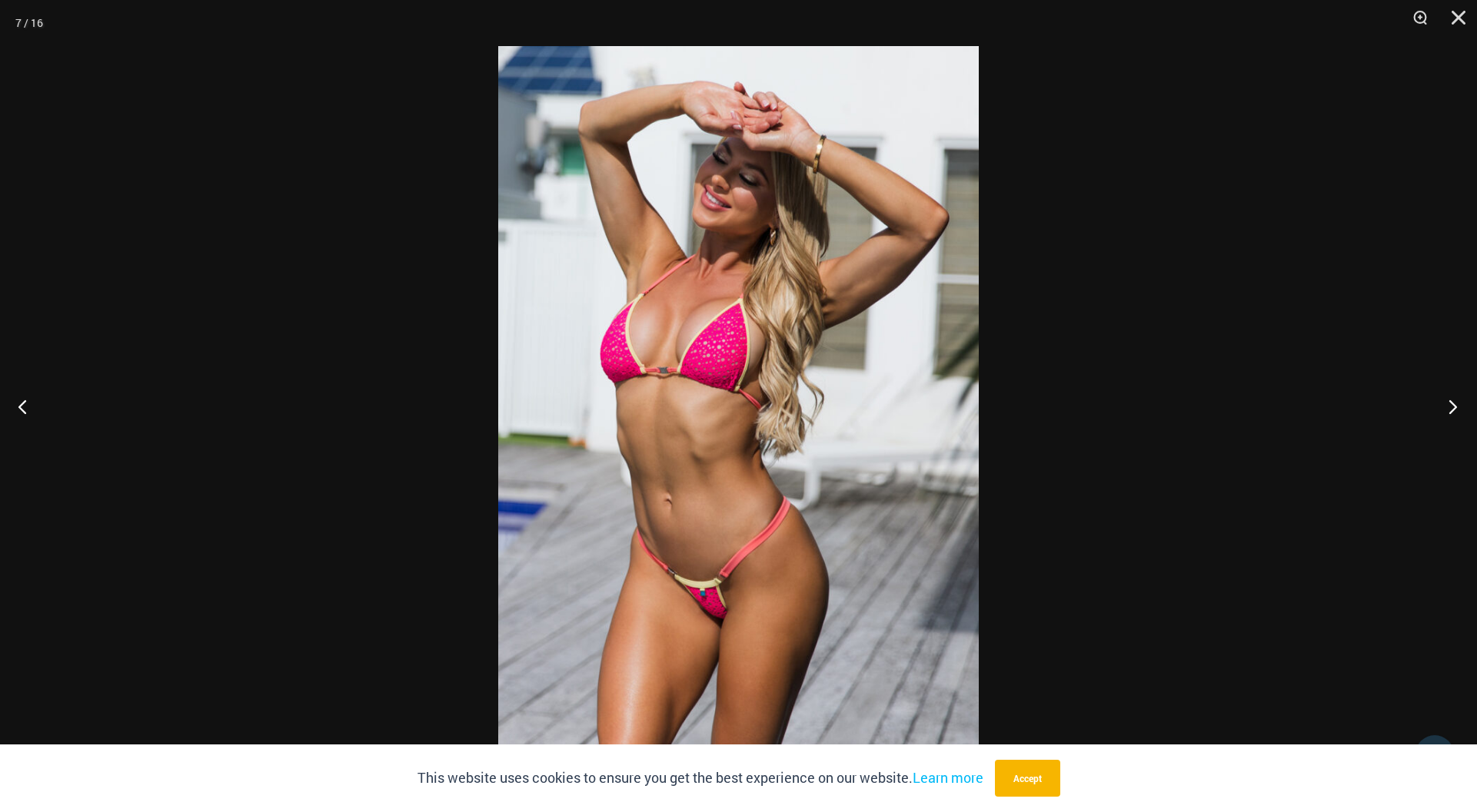
click at [1453, 401] on button "Next" at bounding box center [1448, 406] width 57 height 77
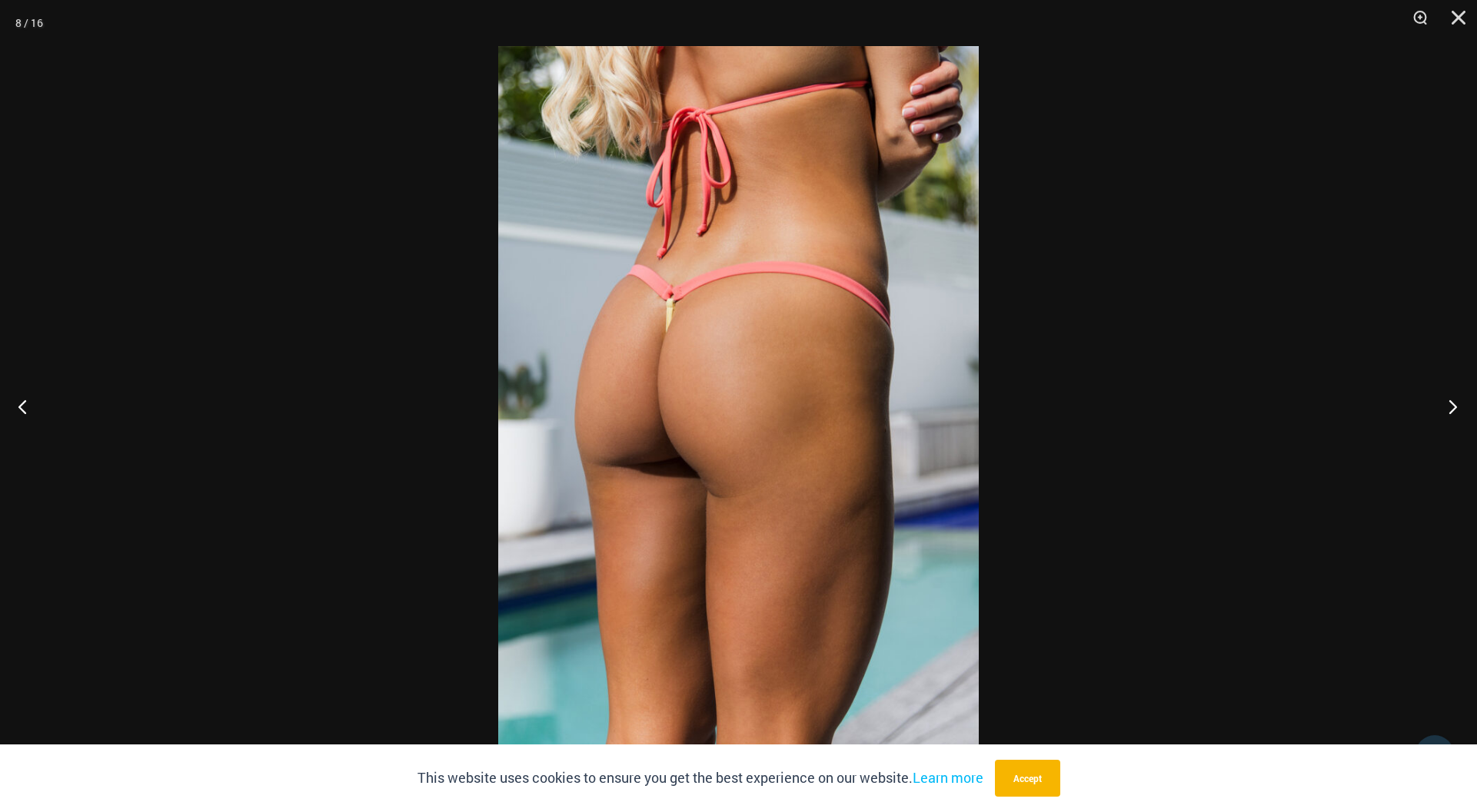
click at [1453, 401] on button "Next" at bounding box center [1448, 406] width 57 height 77
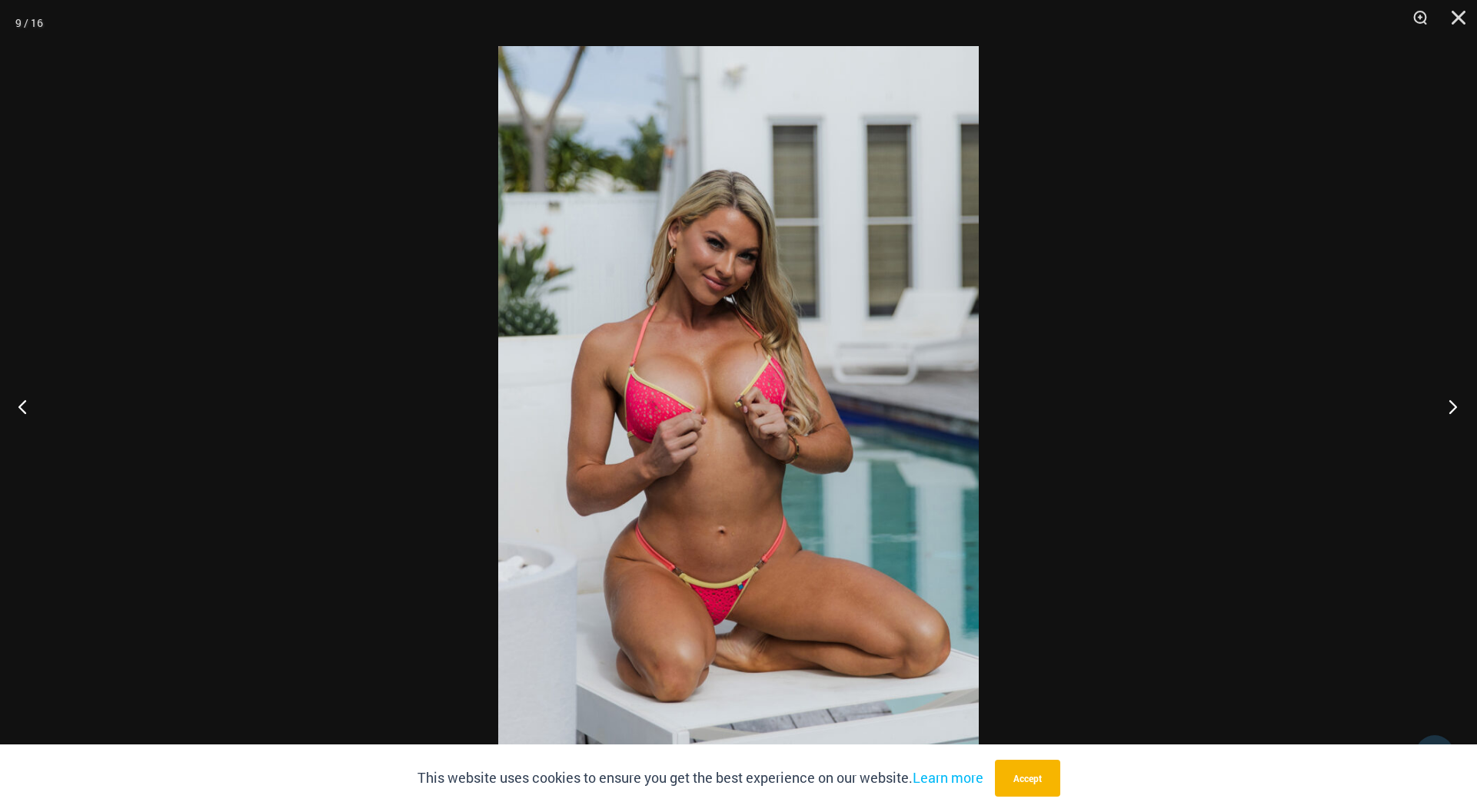
click at [1453, 401] on button "Next" at bounding box center [1448, 406] width 57 height 77
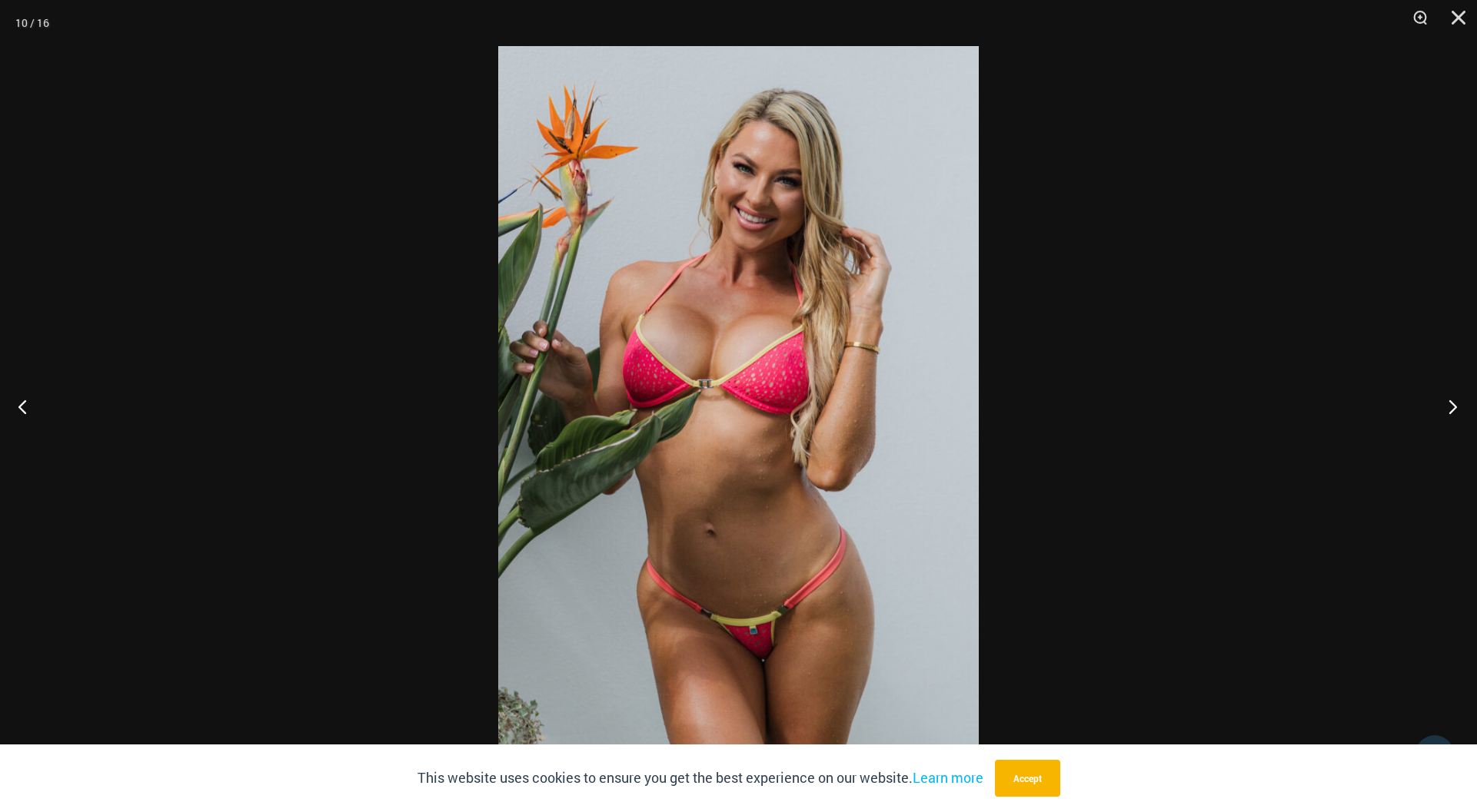
click at [1453, 401] on button "Next" at bounding box center [1448, 406] width 57 height 77
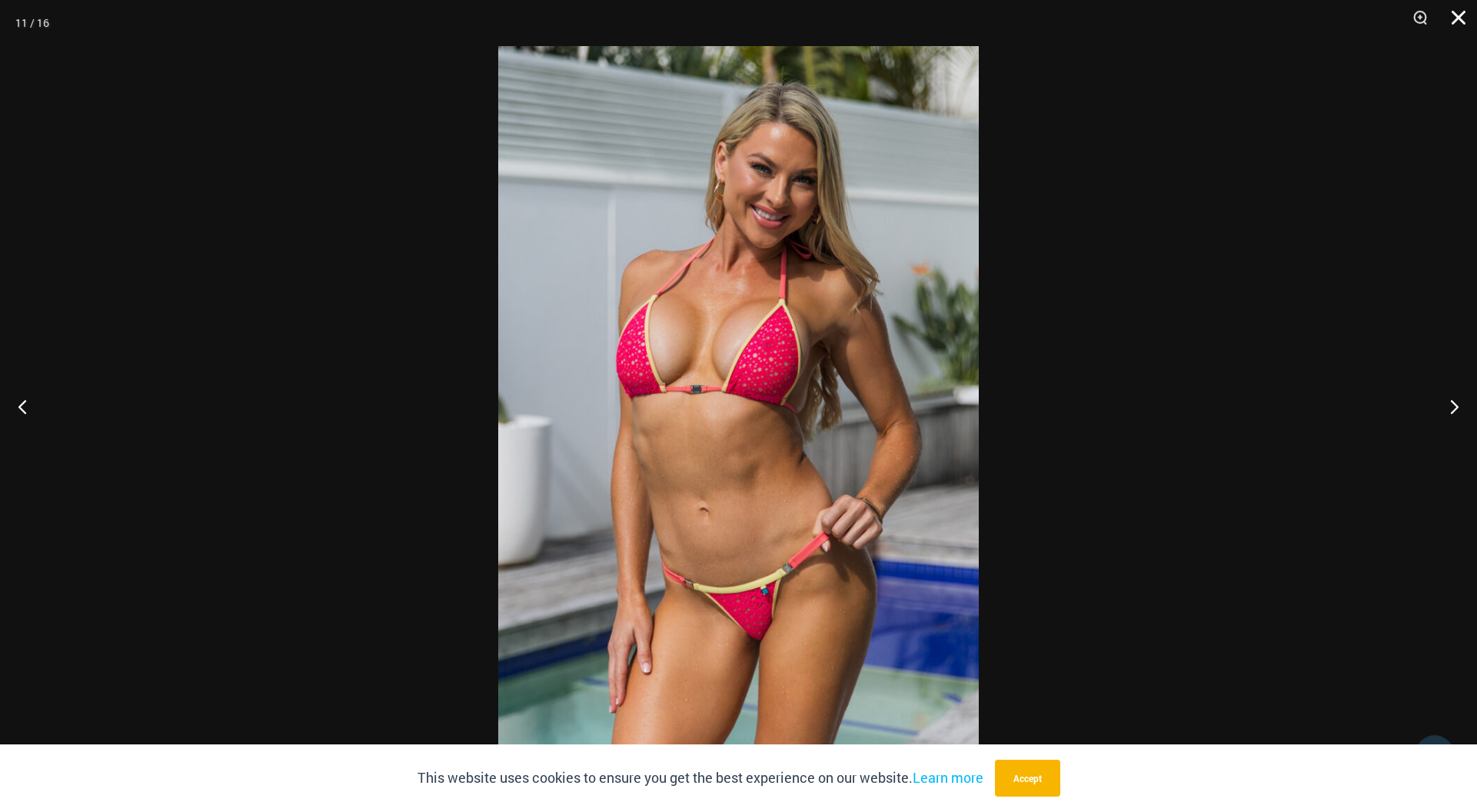
click at [1459, 17] on button "Close" at bounding box center [1453, 23] width 38 height 46
